Goal: Check status

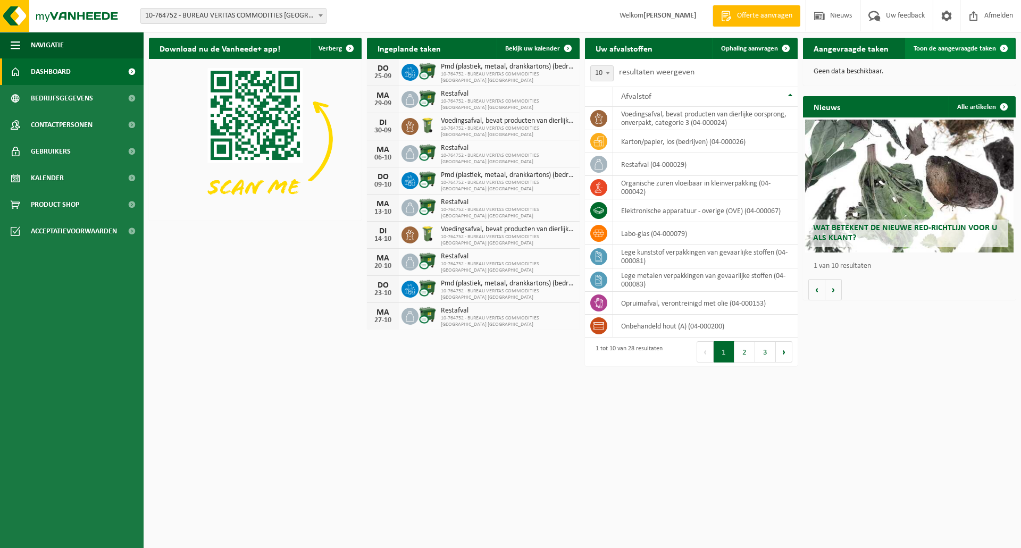
click at [954, 47] on span "Toon de aangevraagde taken" at bounding box center [955, 48] width 82 height 7
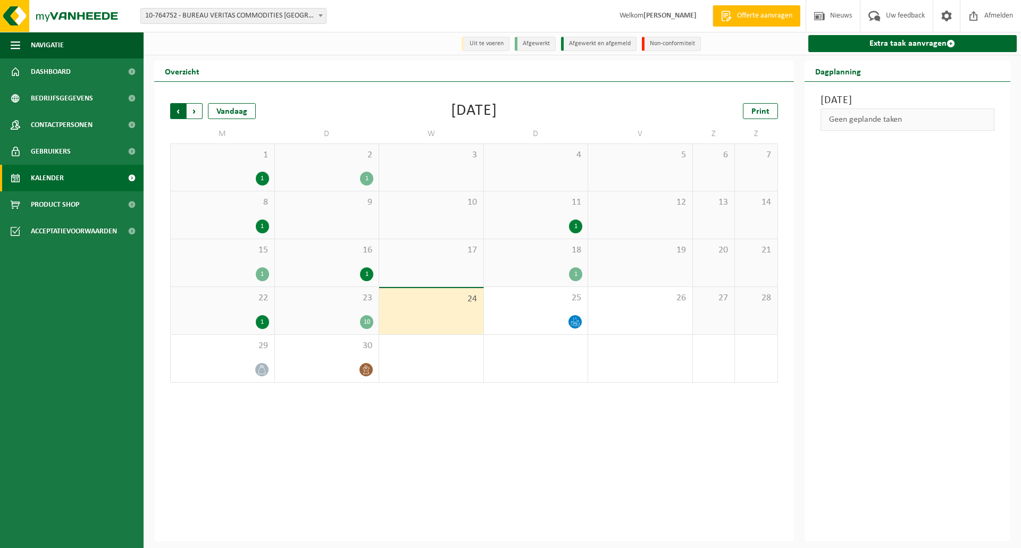
click at [190, 113] on span "Volgende" at bounding box center [195, 111] width 16 height 16
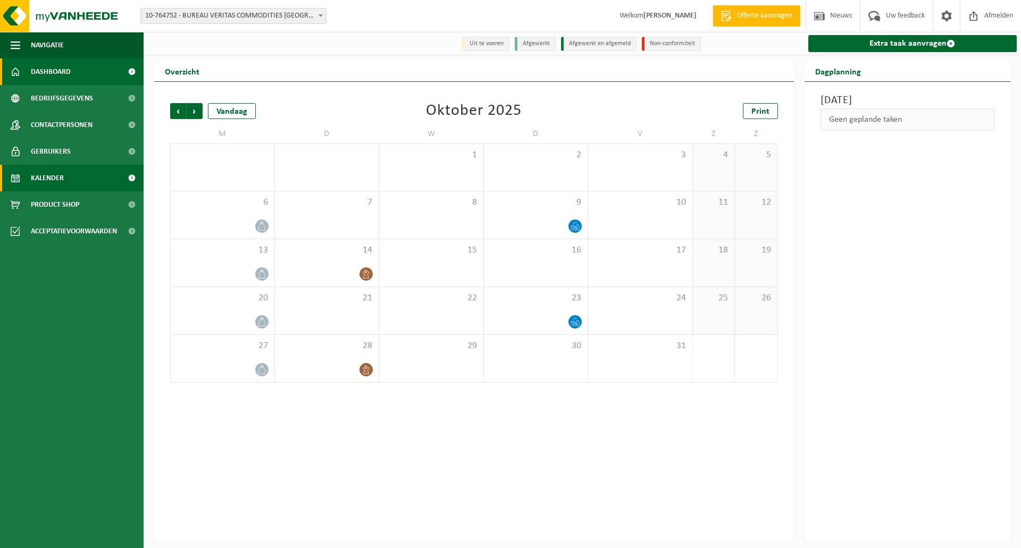
click at [49, 69] on span "Dashboard" at bounding box center [51, 71] width 40 height 27
